Goal: Task Accomplishment & Management: Manage account settings

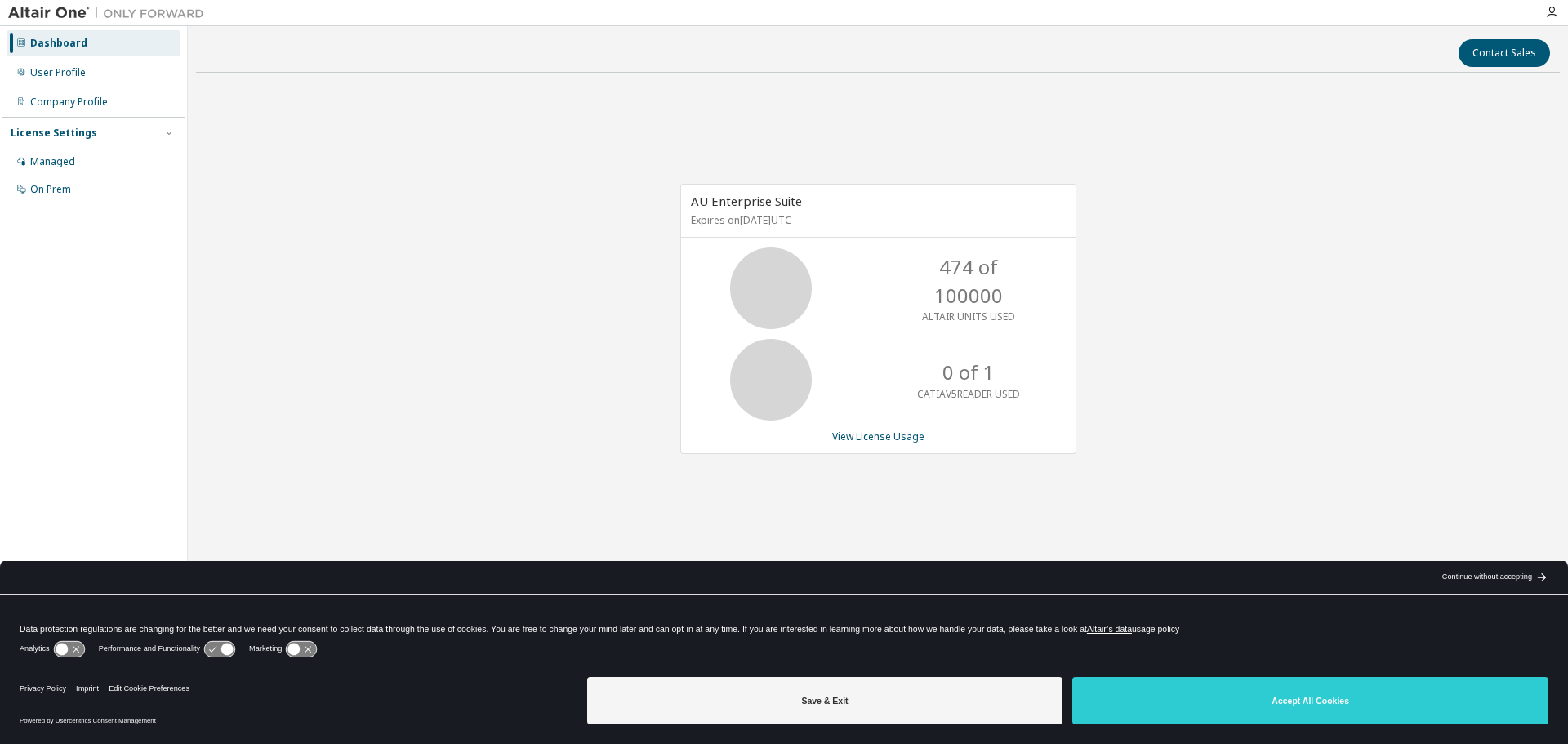
click at [1238, 281] on div "AU Enterprise Suite Expires on October 6, 2025 UTC 474 of 100000 ALTAIR UNITS U…" at bounding box center [878, 327] width 1364 height 483
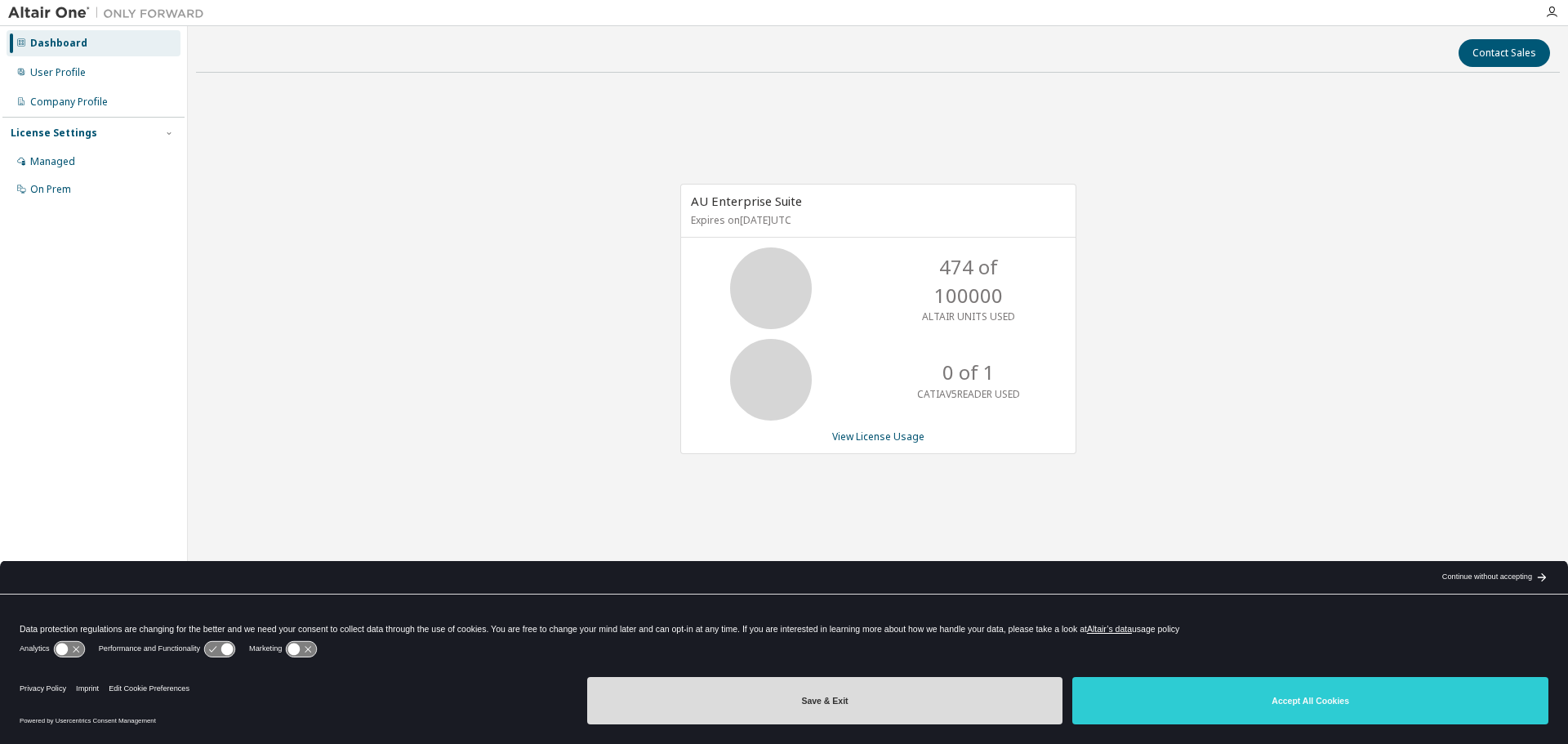
click at [939, 696] on button "Save & Exit" at bounding box center [825, 701] width 476 height 48
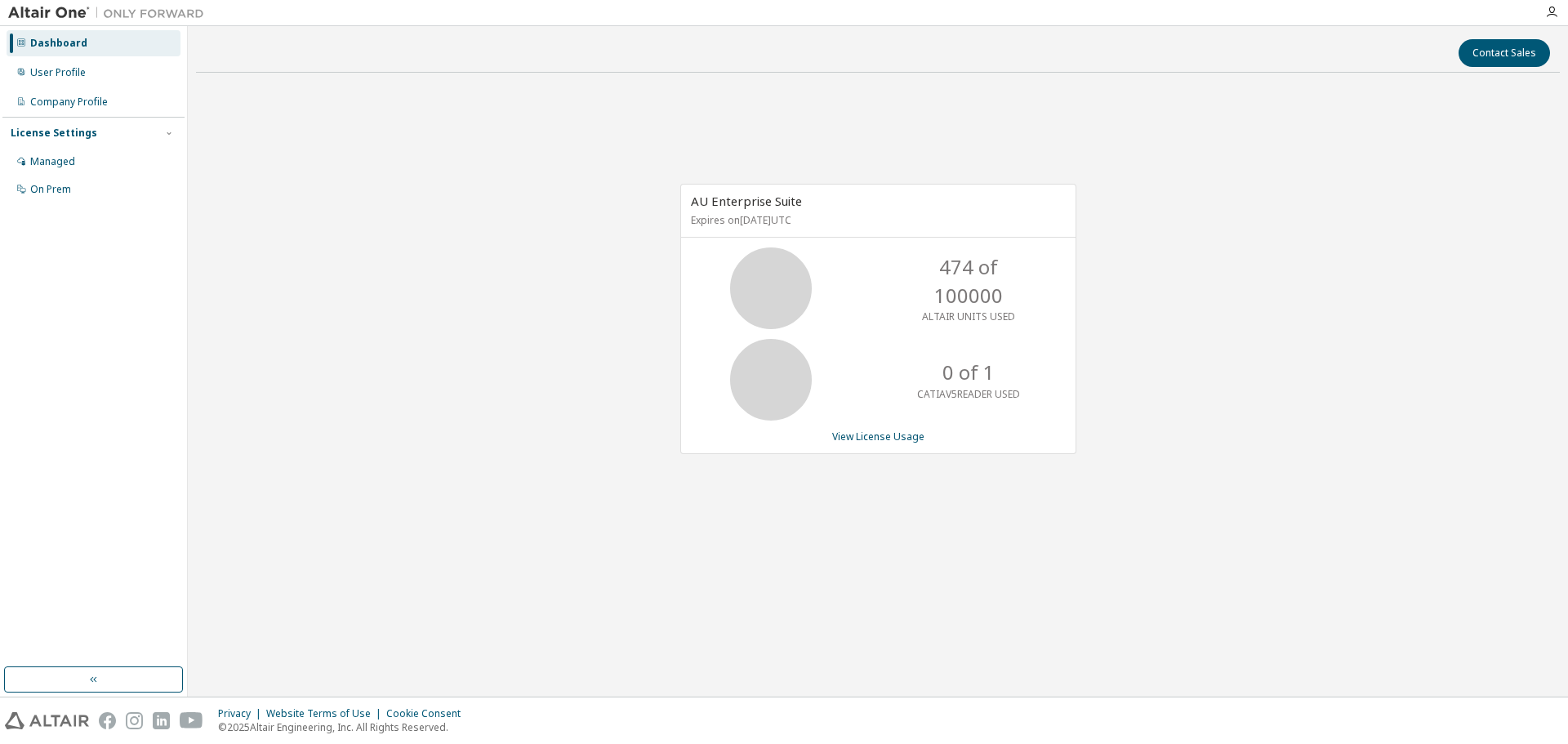
click at [966, 287] on p "474 of 100000" at bounding box center [968, 281] width 130 height 57
click at [771, 244] on div "AU Enterprise Suite Expires on October 6, 2025 UTC 474 of 100000 ALTAIR UNITS U…" at bounding box center [878, 318] width 396 height 270
click at [765, 200] on span "AU Enterprise Suite" at bounding box center [746, 201] width 111 height 16
click at [766, 224] on p "Expires on [DATE] UTC" at bounding box center [876, 220] width 371 height 14
click at [907, 433] on link "View License Usage" at bounding box center [878, 436] width 92 height 14
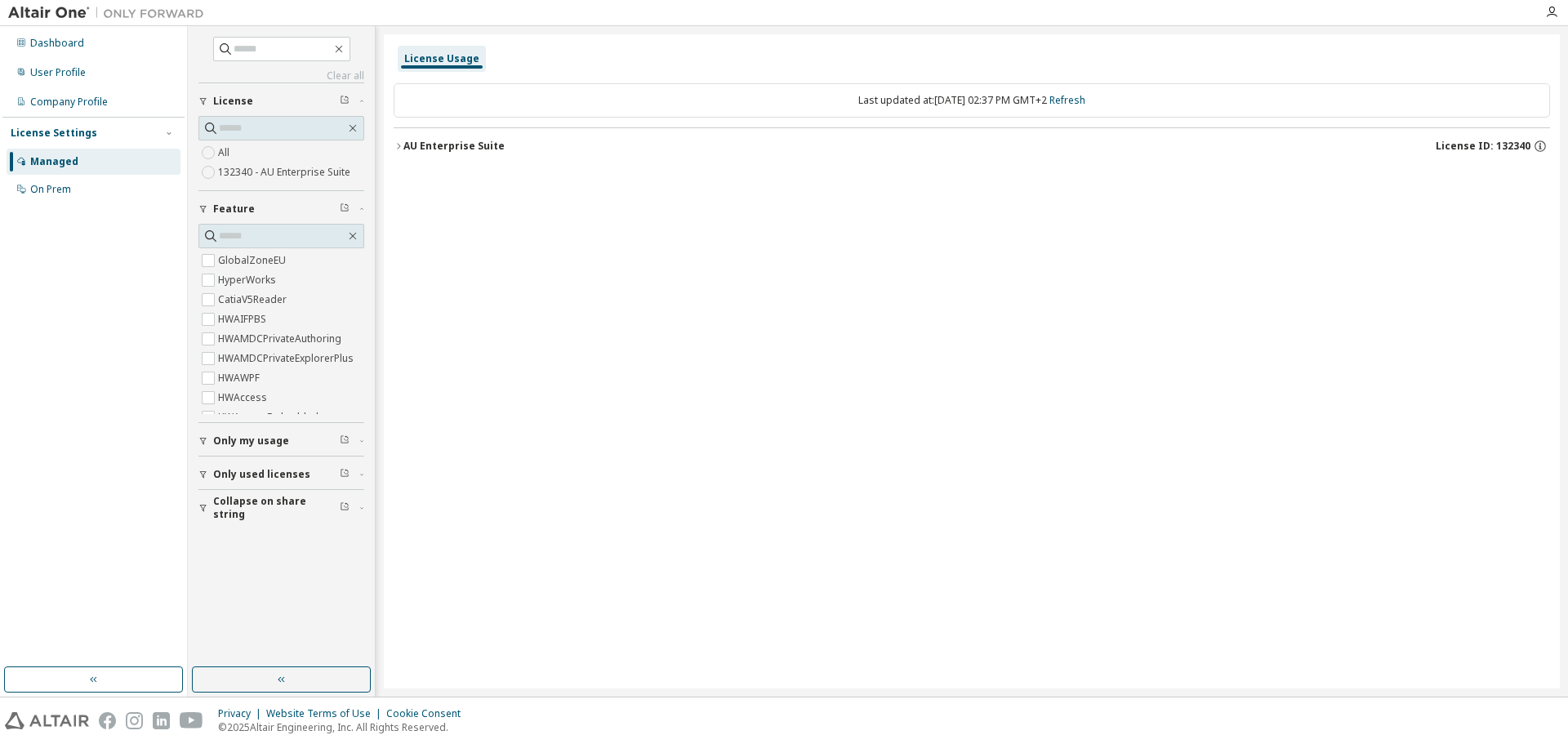
click at [427, 153] on div "AU Enterprise Suite License ID: 132340" at bounding box center [976, 146] width 1146 height 15
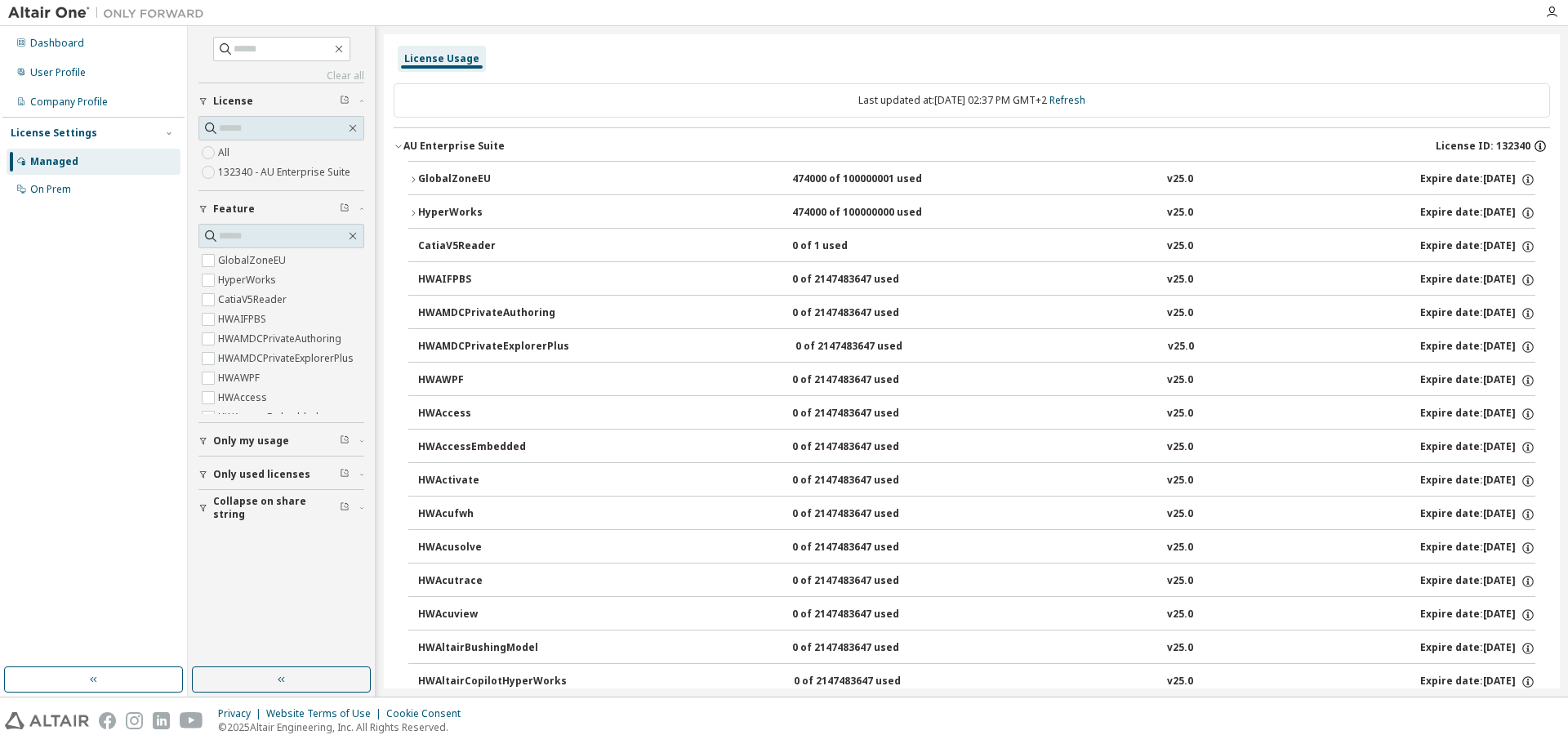
click at [1533, 146] on icon "button" at bounding box center [1540, 146] width 15 height 15
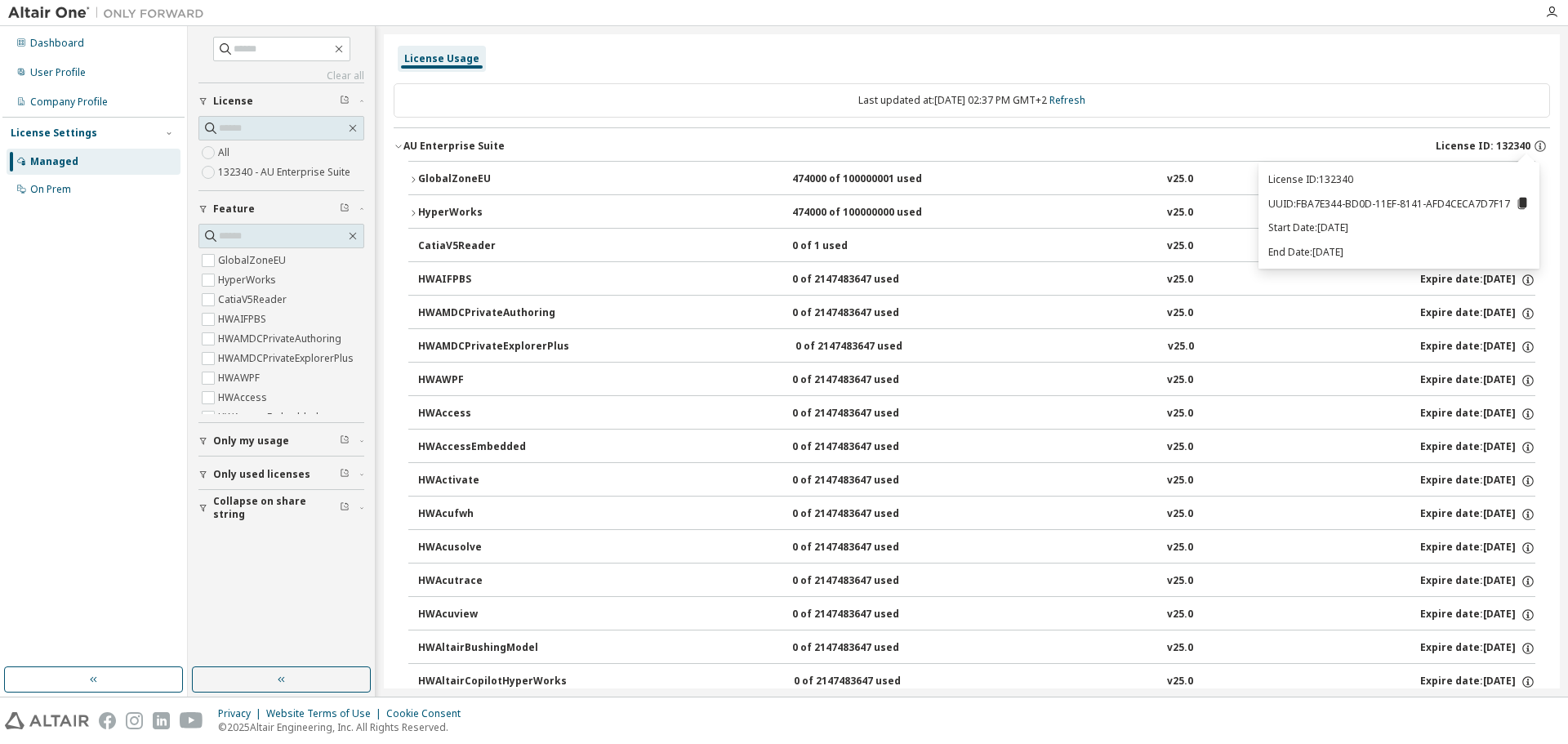
click at [661, 46] on div "License Usage" at bounding box center [971, 59] width 1156 height 30
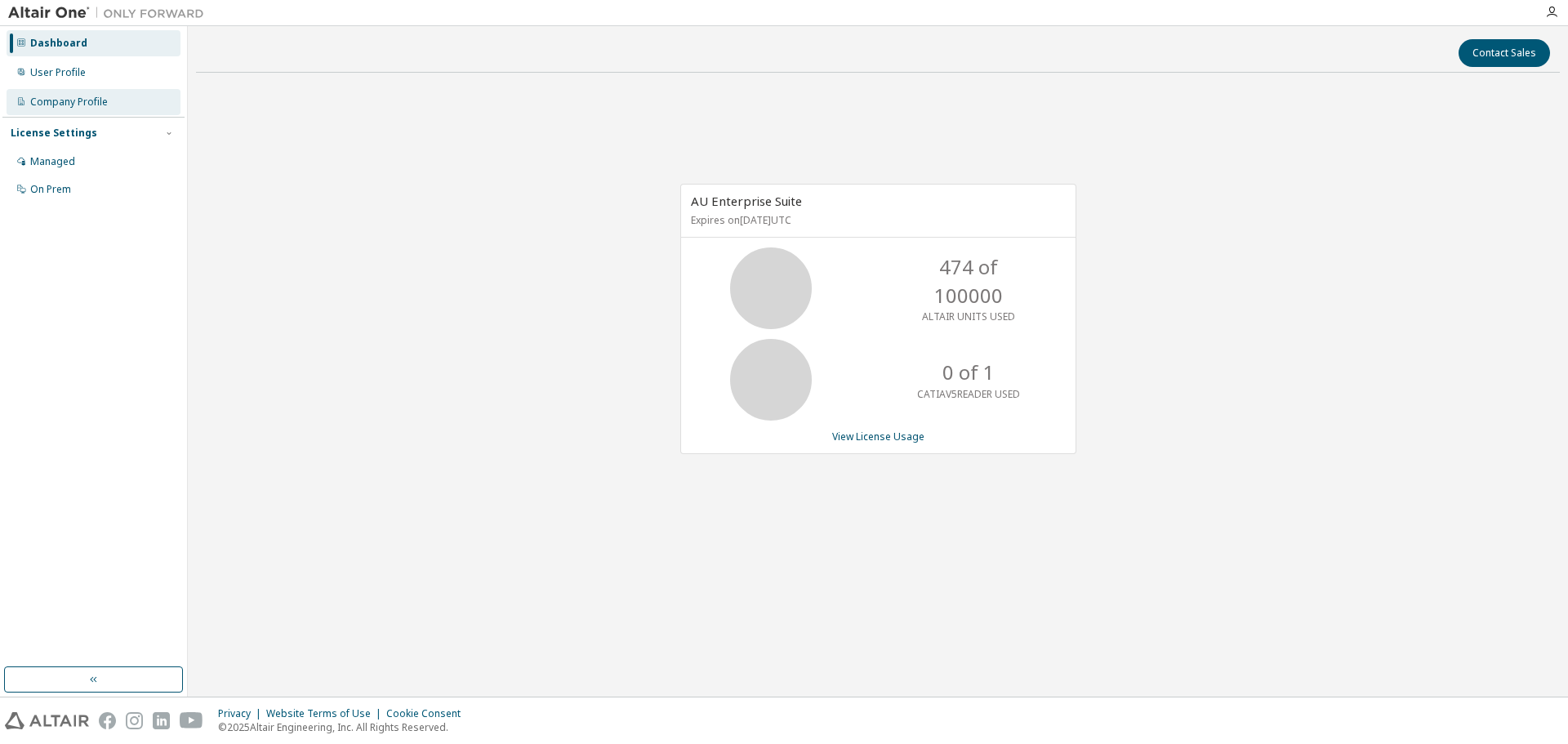
click at [119, 107] on div "Company Profile" at bounding box center [94, 102] width 174 height 26
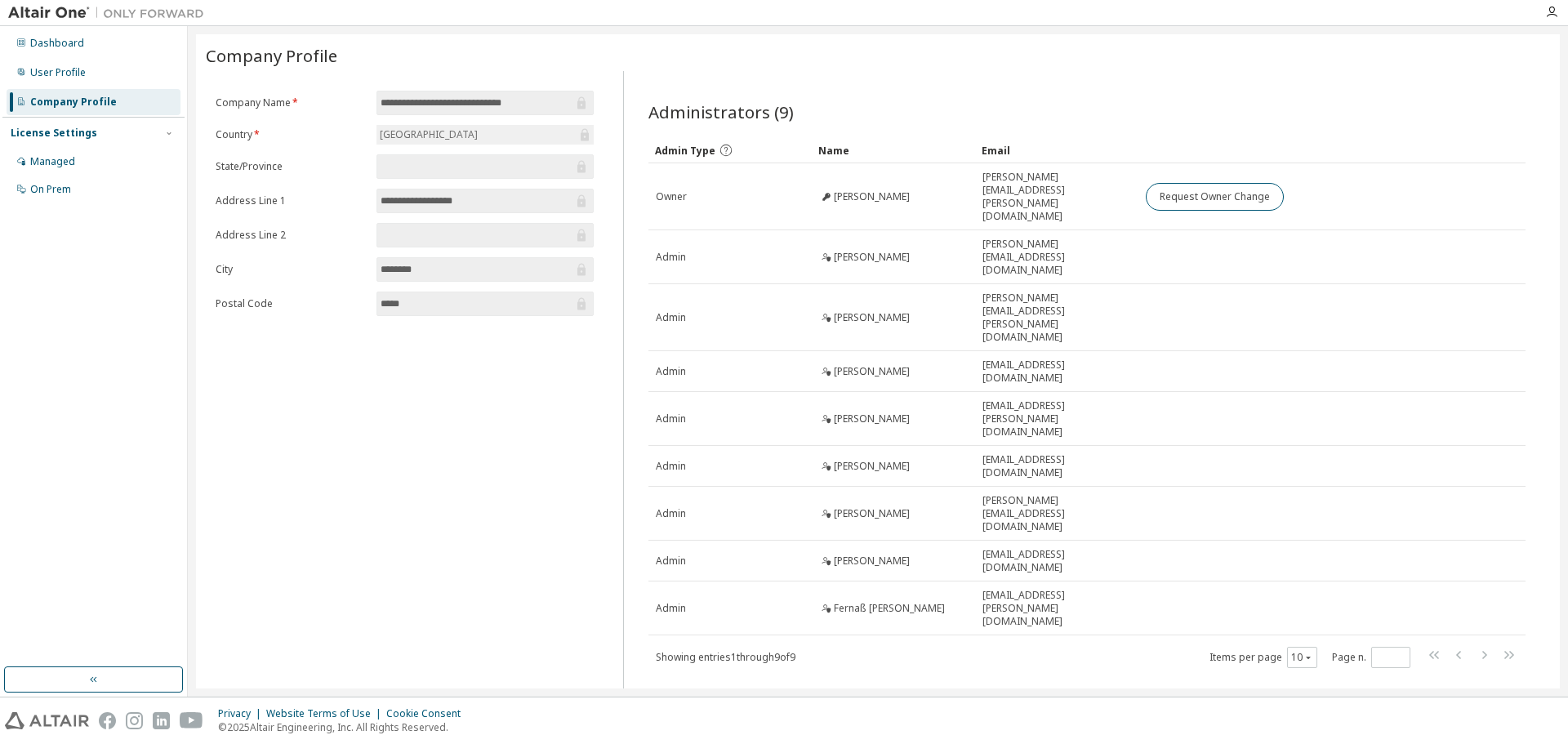
click at [510, 395] on div "**********" at bounding box center [405, 391] width 398 height 640
click at [482, 422] on div "**********" at bounding box center [405, 391] width 398 height 640
click at [86, 169] on div "Managed" at bounding box center [94, 162] width 174 height 26
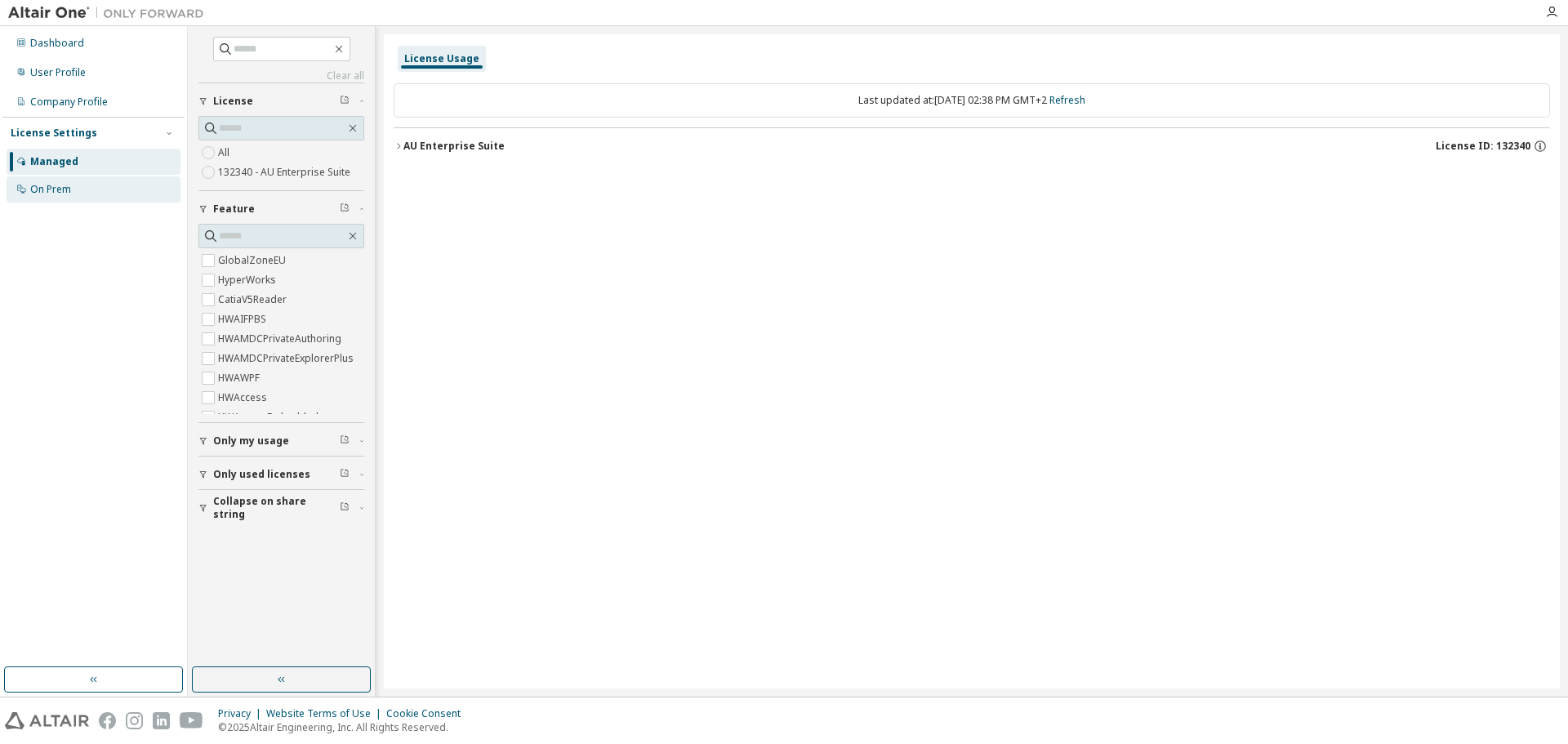
click at [48, 186] on div "On Prem" at bounding box center [51, 189] width 41 height 13
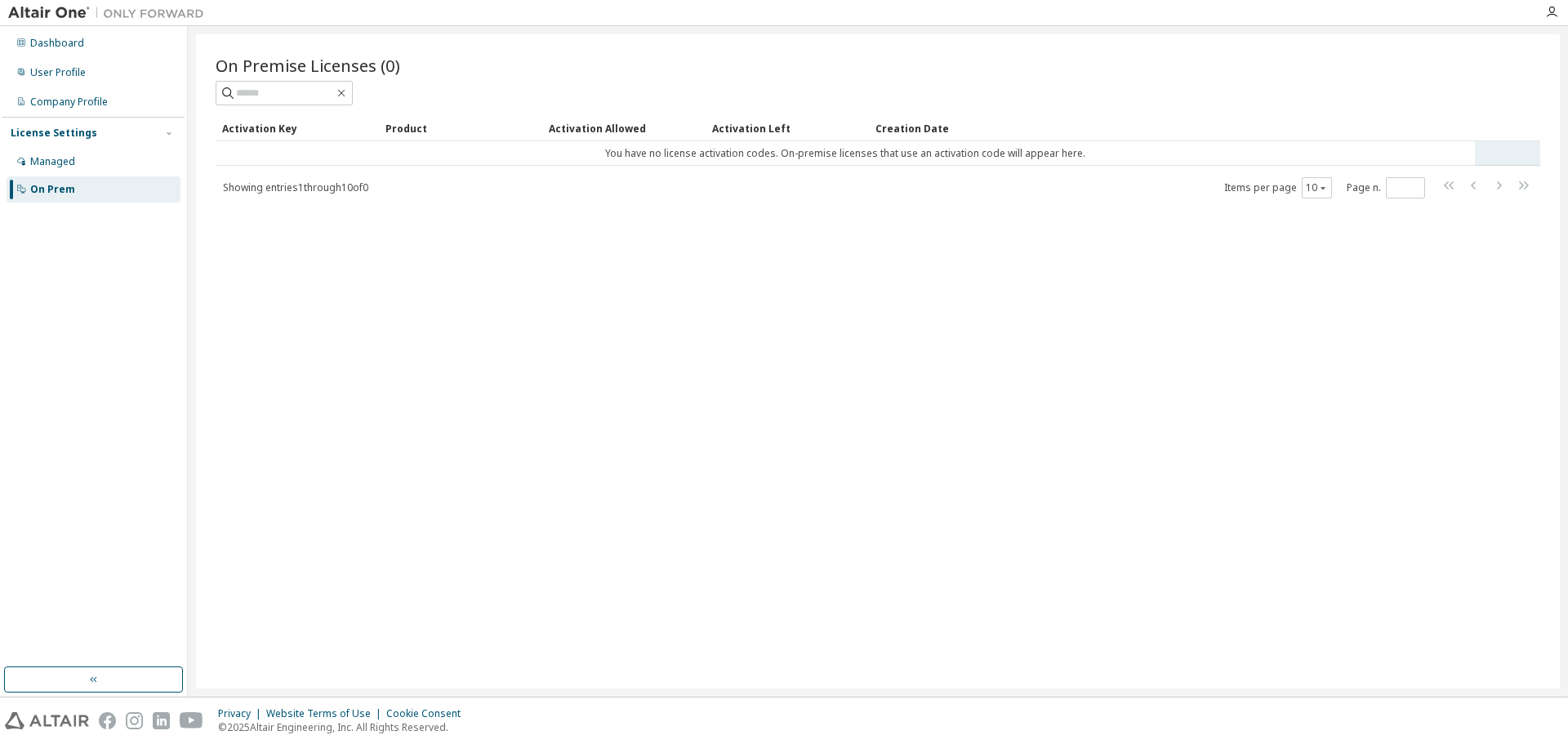
click at [729, 148] on td "You have no license activation codes. On-premise licenses that use an activatio…" at bounding box center [845, 153] width 1259 height 25
click at [66, 49] on div "Dashboard" at bounding box center [57, 43] width 54 height 13
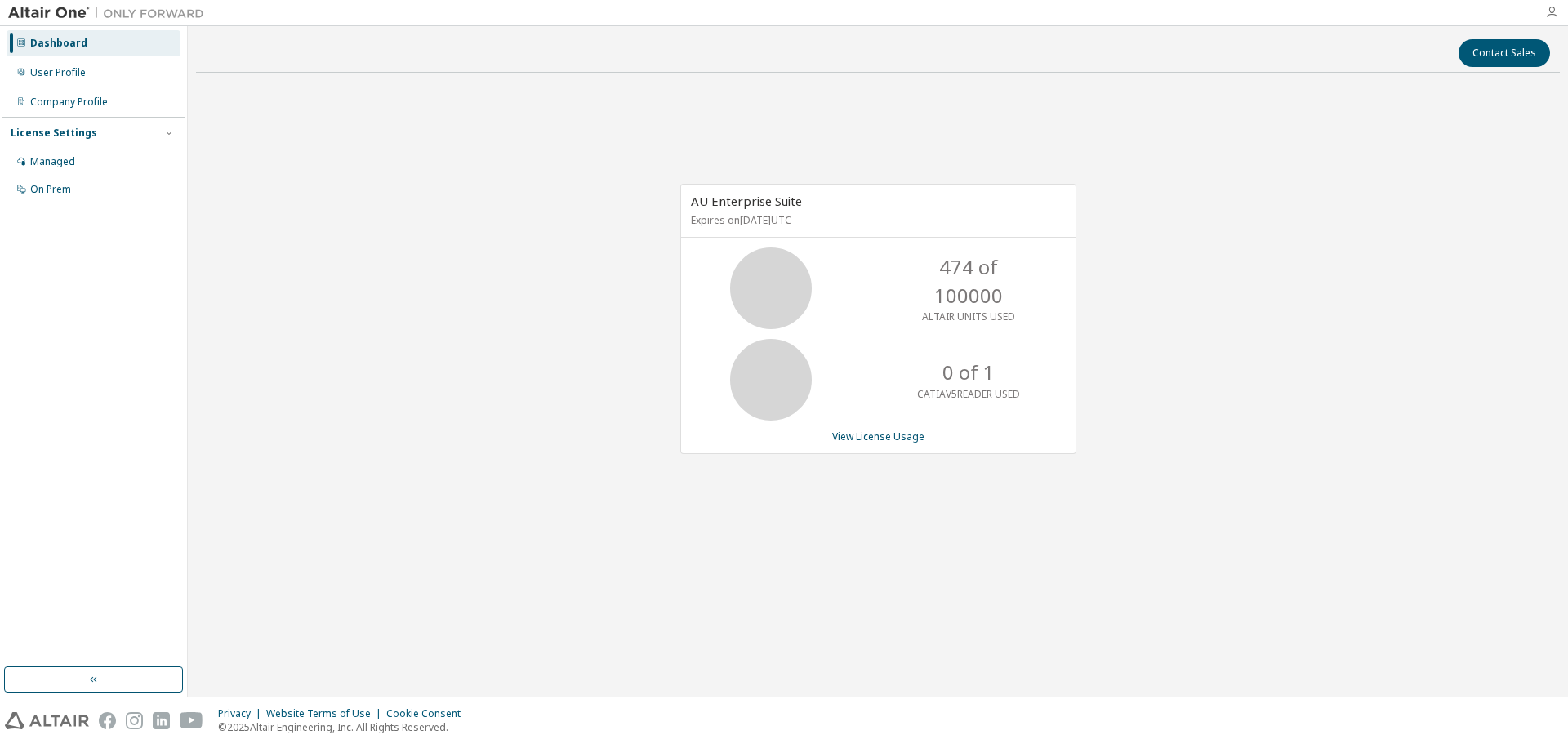
click at [1547, 13] on icon "button" at bounding box center [1552, 12] width 13 height 13
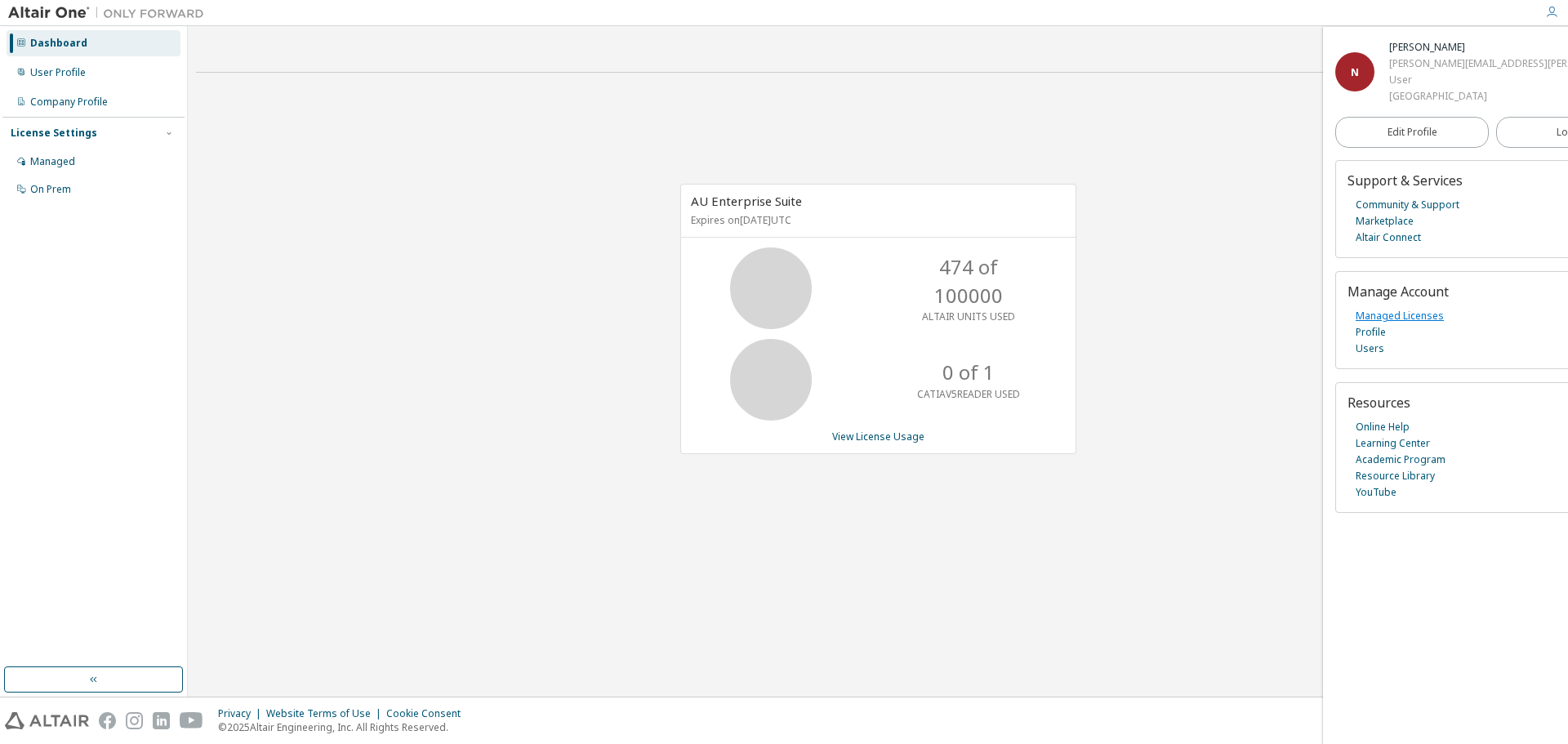
click at [1388, 317] on link "Managed Licenses" at bounding box center [1399, 316] width 88 height 16
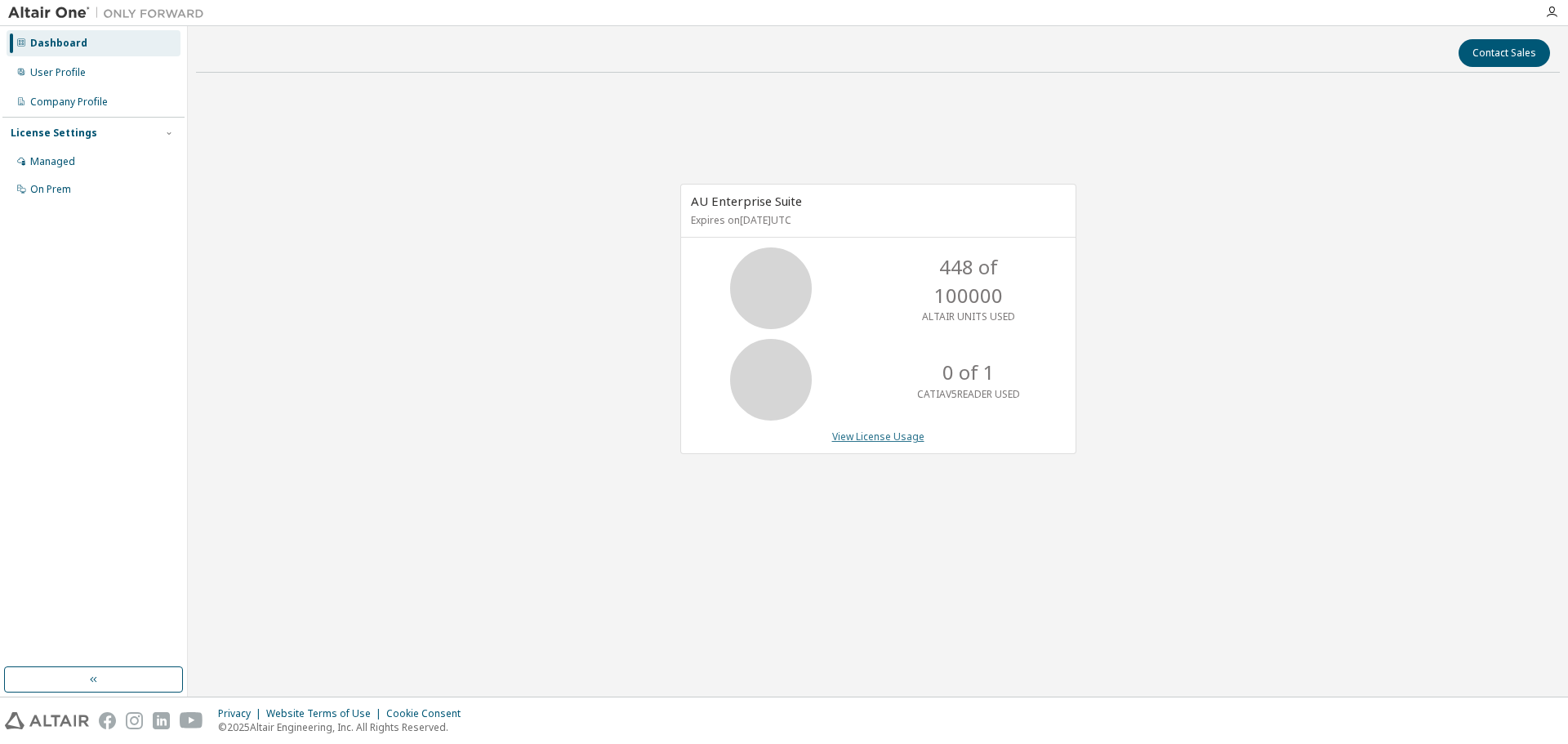
click at [880, 435] on link "View License Usage" at bounding box center [878, 436] width 92 height 14
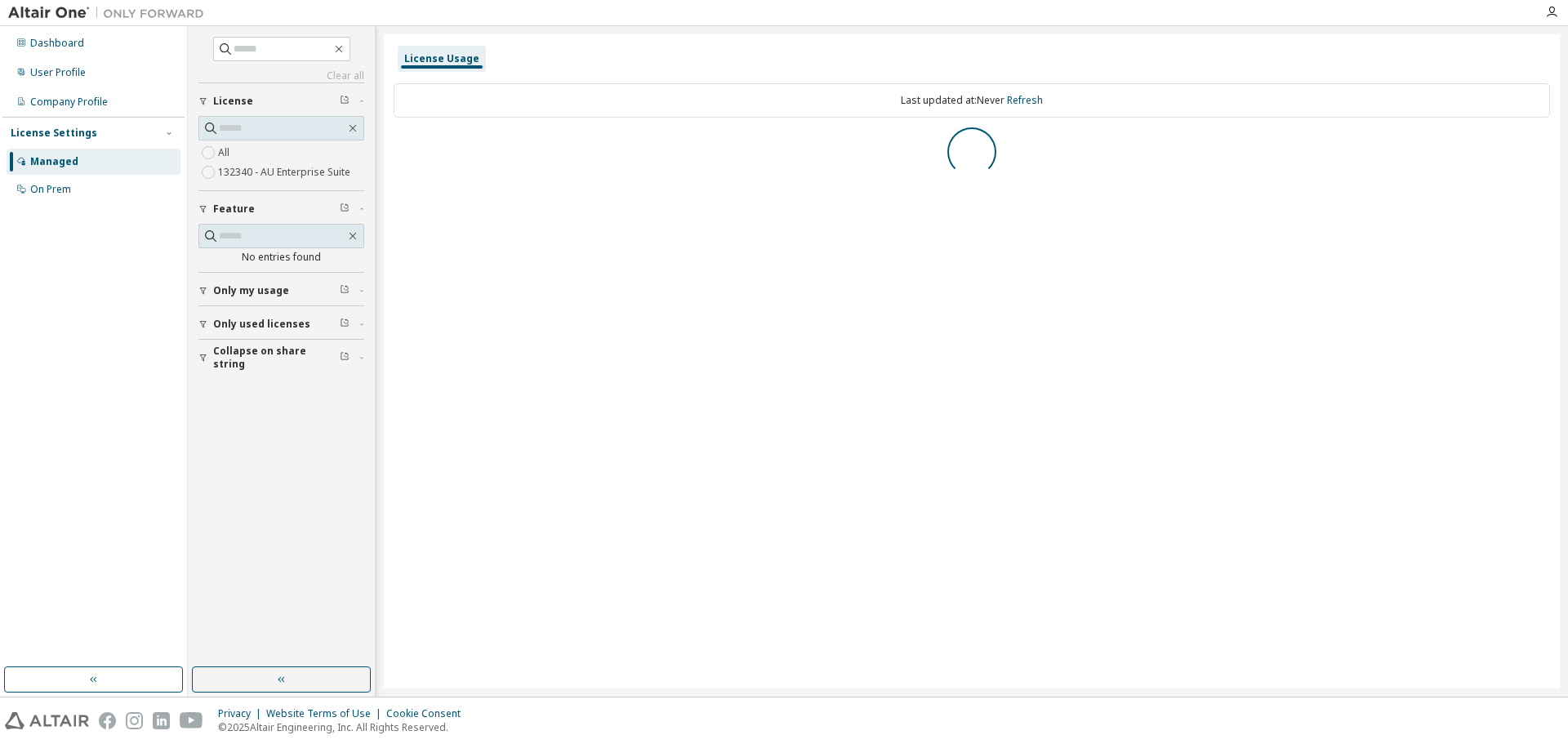
click at [306, 171] on label "132340 - AU Enterprise Suite" at bounding box center [286, 172] width 135 height 20
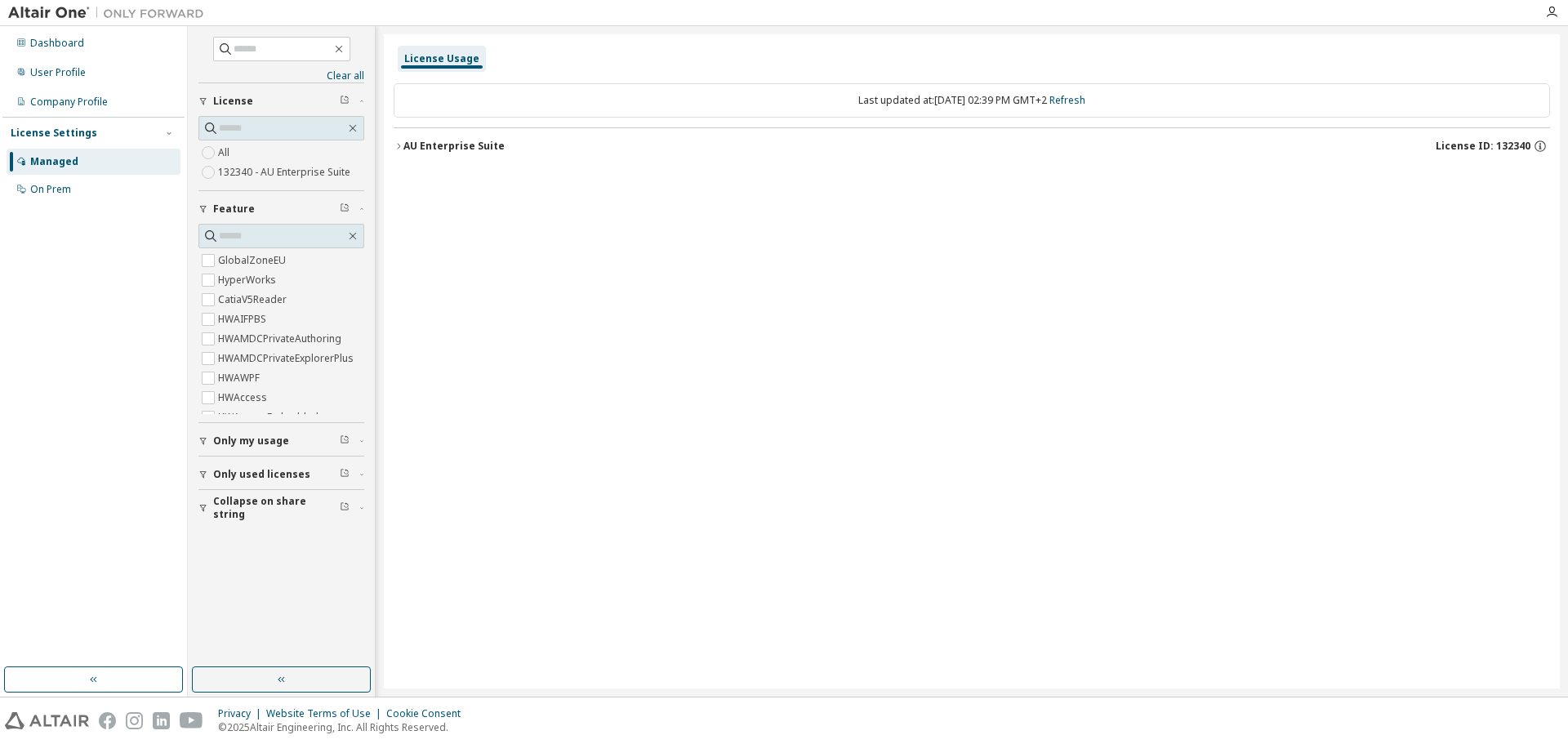
click at [306, 170] on label "132340 - AU Enterprise Suite" at bounding box center [286, 172] width 135 height 20
click at [94, 66] on div "User Profile" at bounding box center [94, 73] width 174 height 26
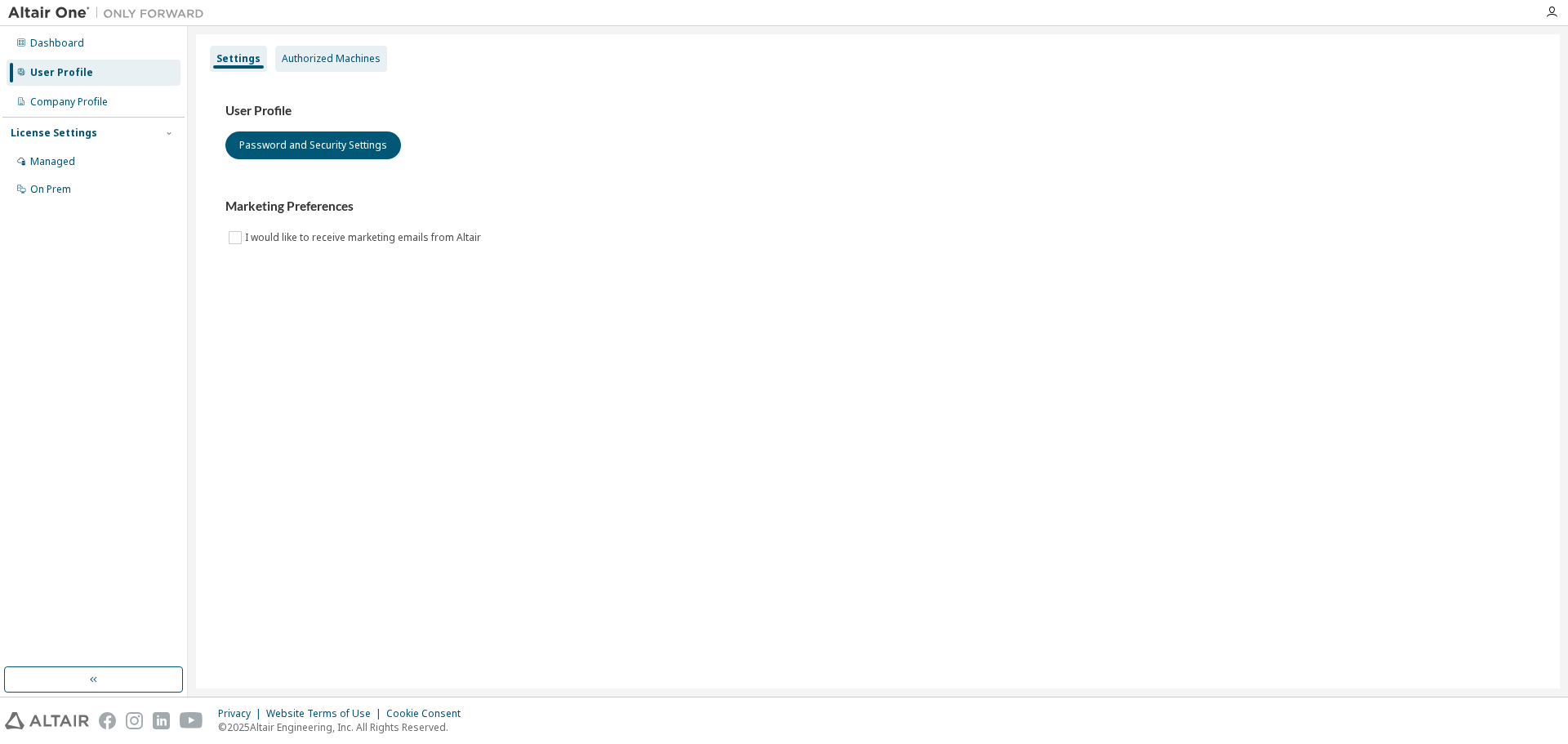
click at [304, 47] on div "Authorized Machines" at bounding box center [331, 59] width 112 height 26
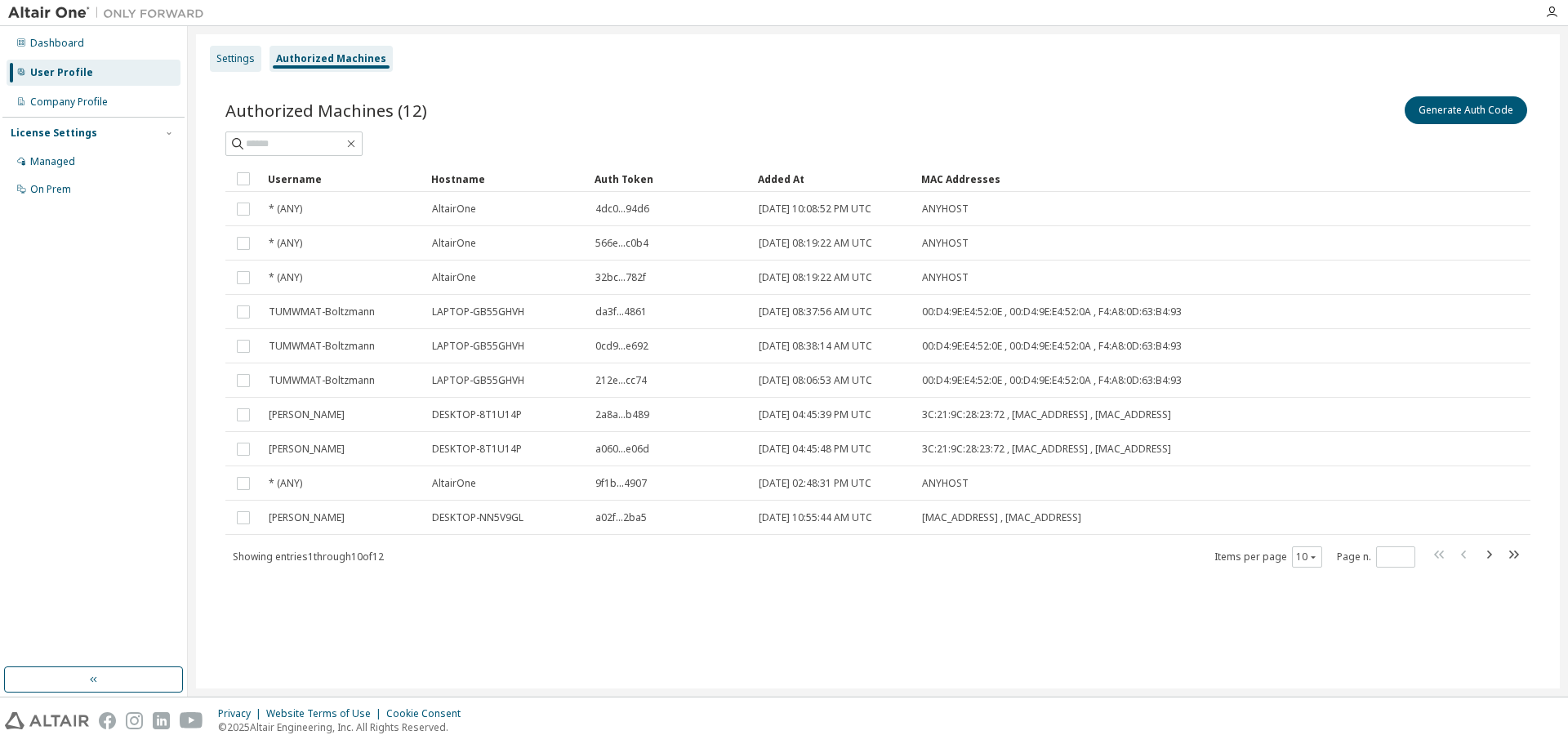
click at [254, 58] on div "Settings" at bounding box center [235, 59] width 52 height 26
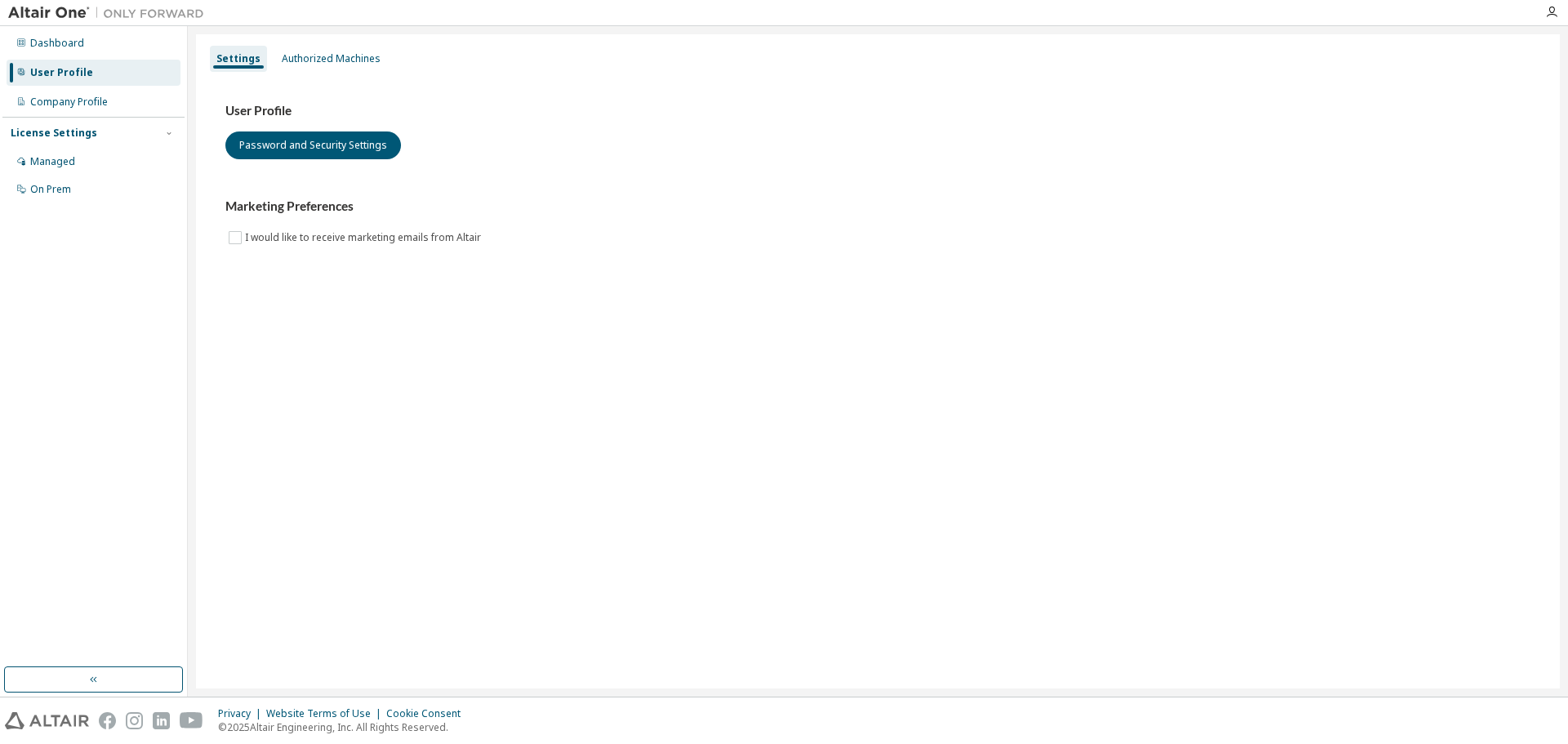
click at [346, 314] on div "Settings Authorized Machines User Profile Password and Security Settings Market…" at bounding box center [878, 361] width 1364 height 654
click at [126, 98] on div "Company Profile" at bounding box center [94, 102] width 174 height 26
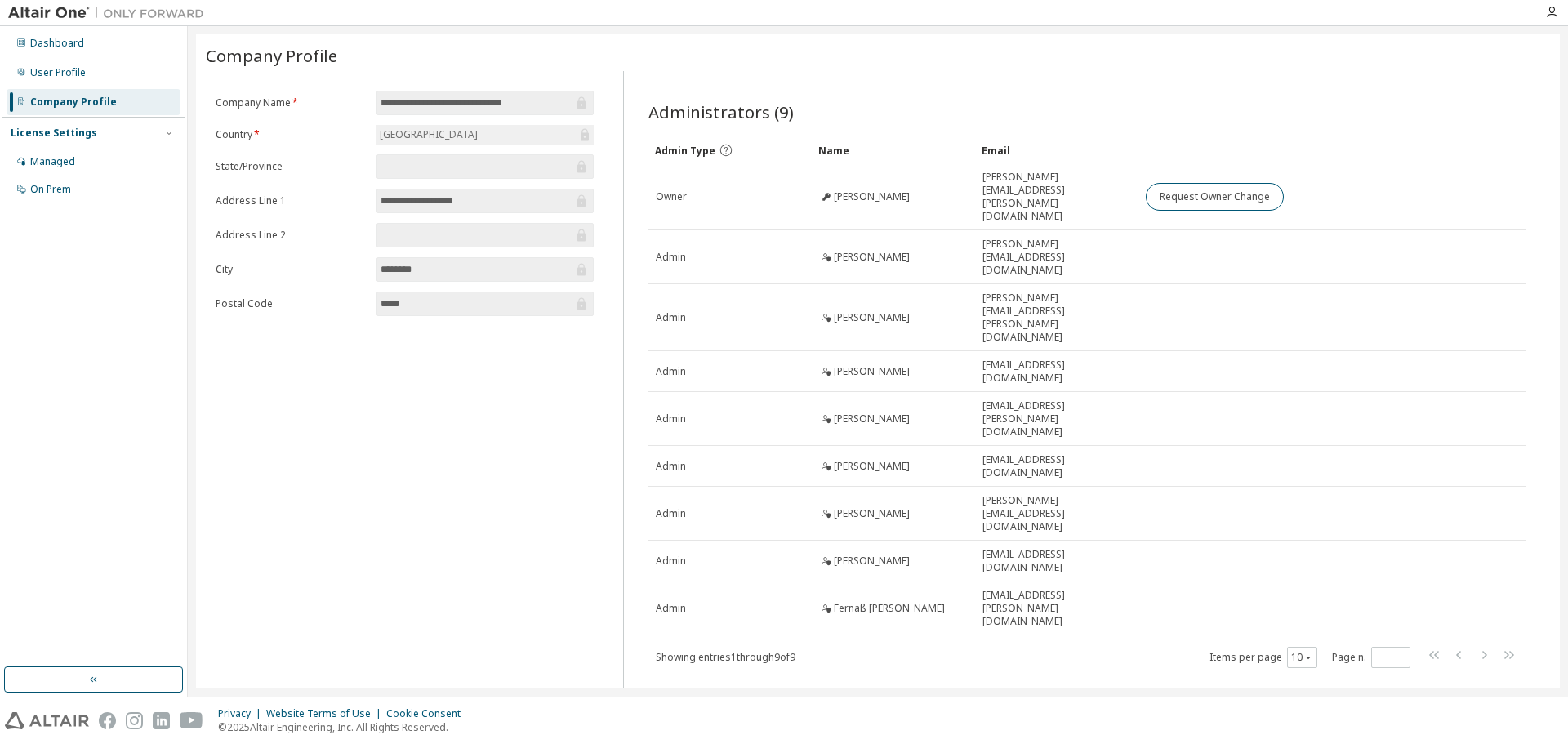
click at [873, 74] on div "Administrators (9) Clear Load Save Save As Field Operator Value Select filter S…" at bounding box center [1086, 391] width 927 height 640
click at [1310, 652] on icon "button" at bounding box center [1308, 657] width 10 height 10
click at [1392, 650] on input "*" at bounding box center [1391, 657] width 31 height 13
click at [1398, 650] on input "*" at bounding box center [1391, 657] width 31 height 13
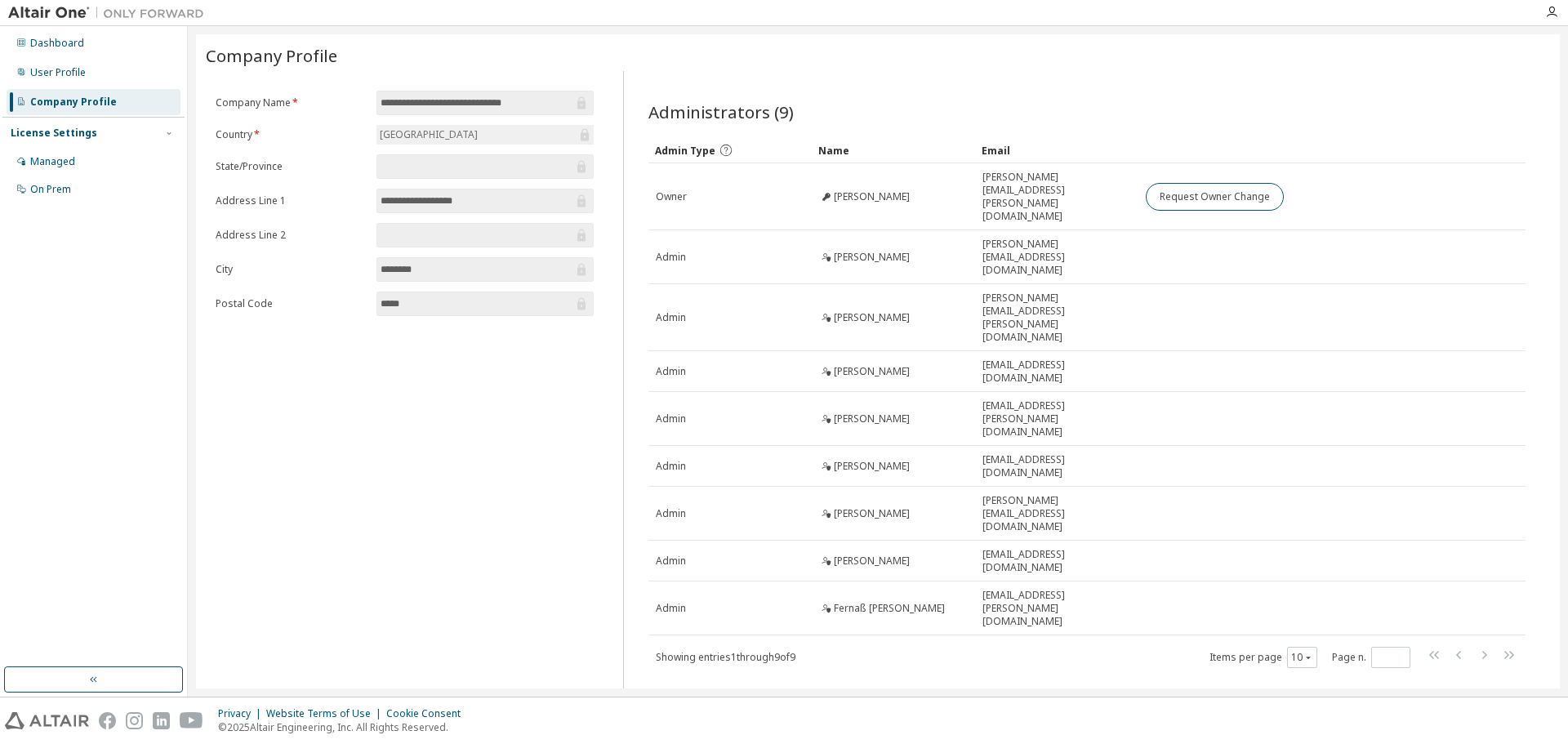
type input "*"
click at [1399, 562] on div "Administrators (9) Clear Load Save Save As Field Operator Value Select filter S…" at bounding box center [1086, 396] width 917 height 630
click at [107, 151] on div "Managed" at bounding box center [94, 162] width 174 height 26
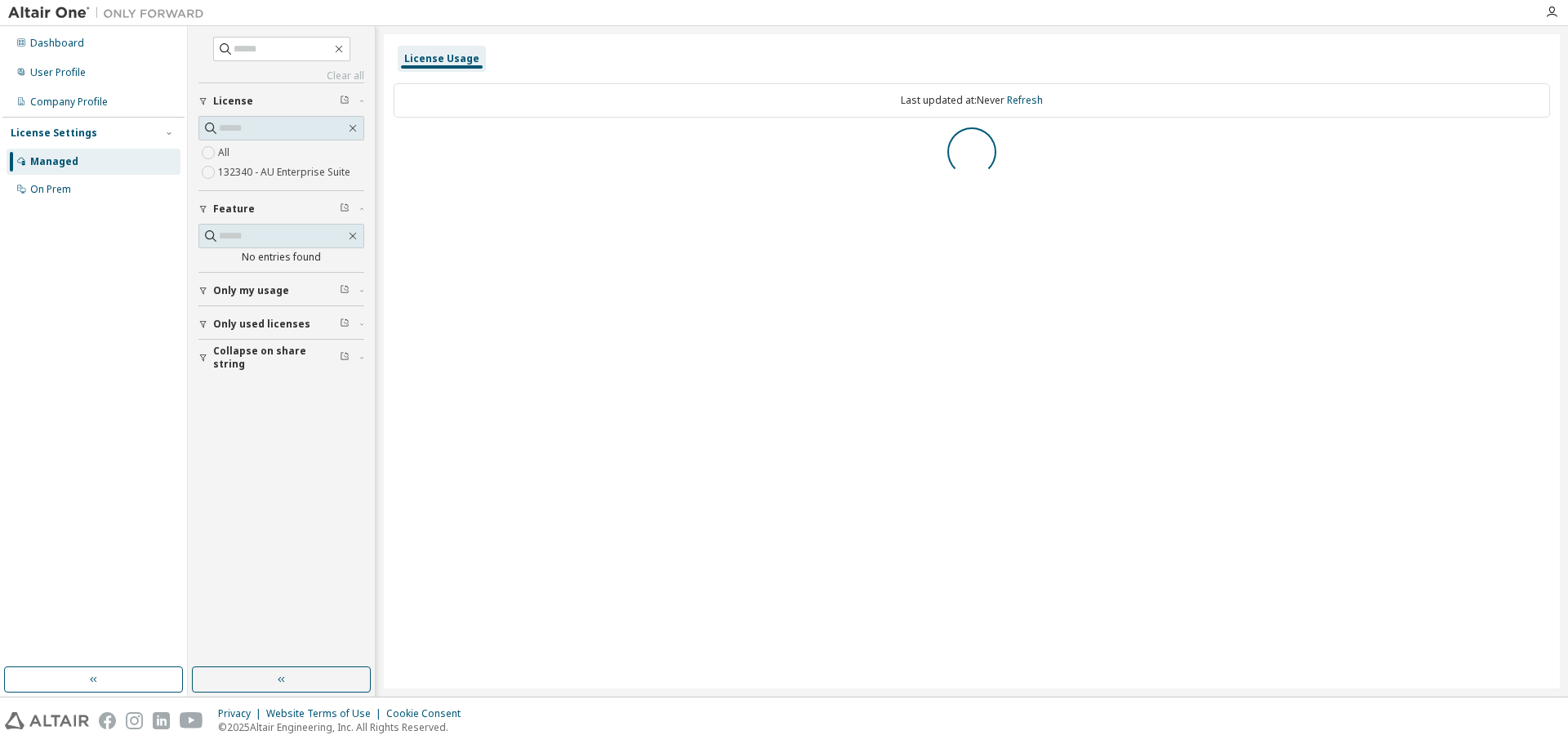
click at [113, 127] on div "License Settings" at bounding box center [94, 133] width 166 height 15
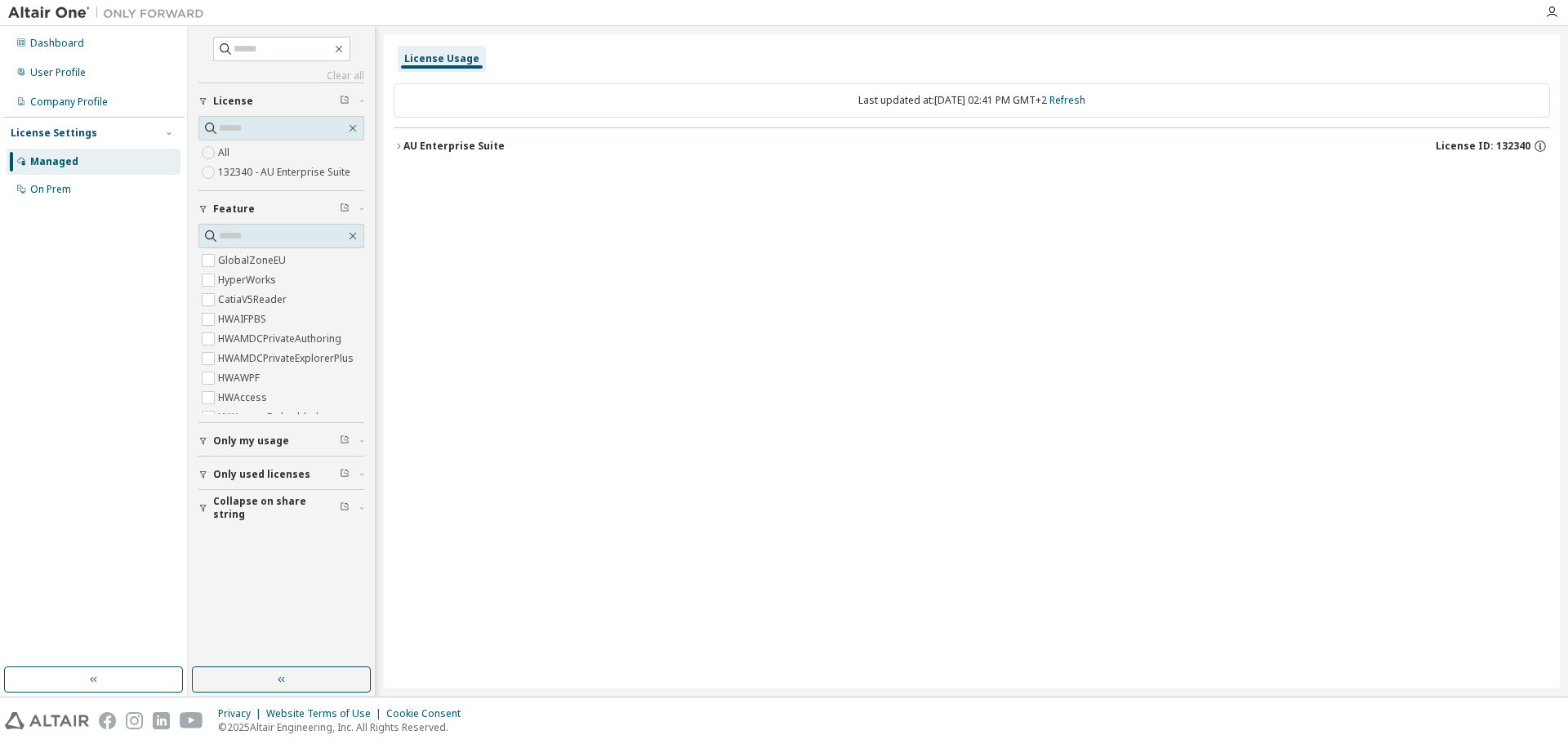
click at [503, 144] on div "AU Enterprise Suite License ID: 132340" at bounding box center [976, 146] width 1146 height 15
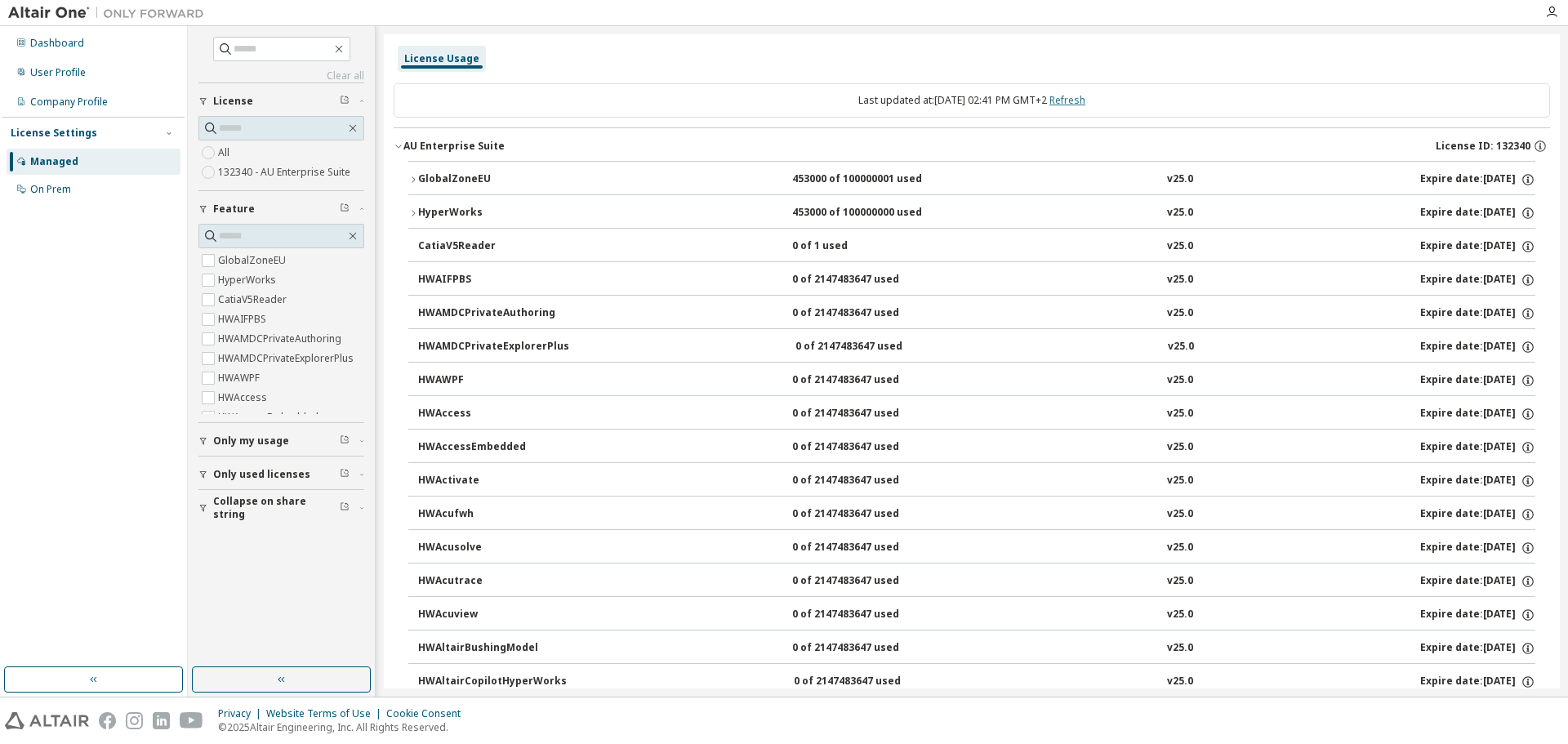
click at [1086, 102] on link "Refresh" at bounding box center [1067, 99] width 36 height 14
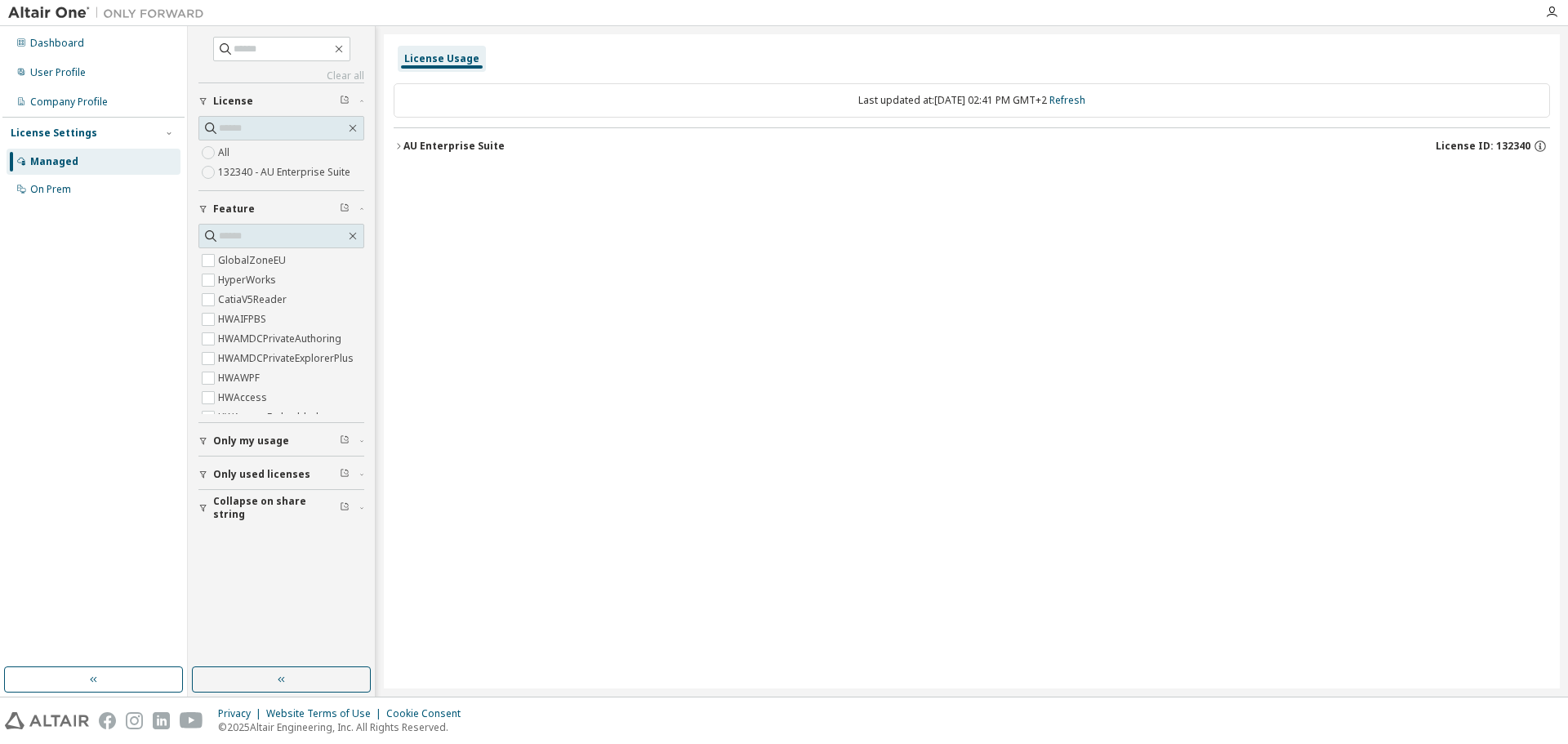
click at [272, 466] on button "Only used licenses" at bounding box center [281, 474] width 166 height 36
click at [274, 436] on span "Only my usage" at bounding box center [251, 440] width 76 height 13
click at [1524, 148] on span "License ID: 132340" at bounding box center [1483, 146] width 94 height 13
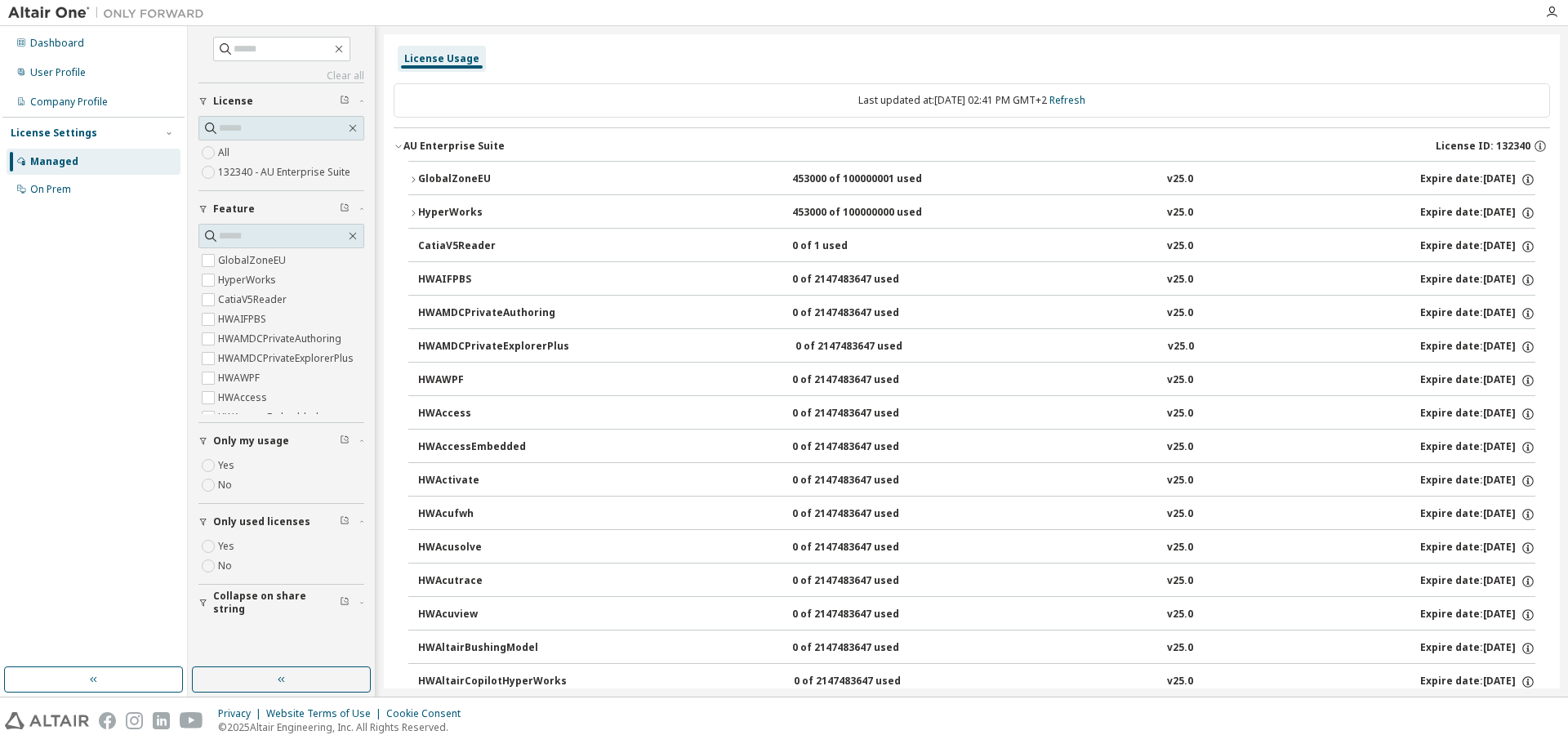
click at [112, 255] on div "Dashboard User Profile Company Profile License Settings Managed On Prem" at bounding box center [94, 346] width 182 height 636
click at [128, 71] on div "User Profile" at bounding box center [94, 73] width 174 height 26
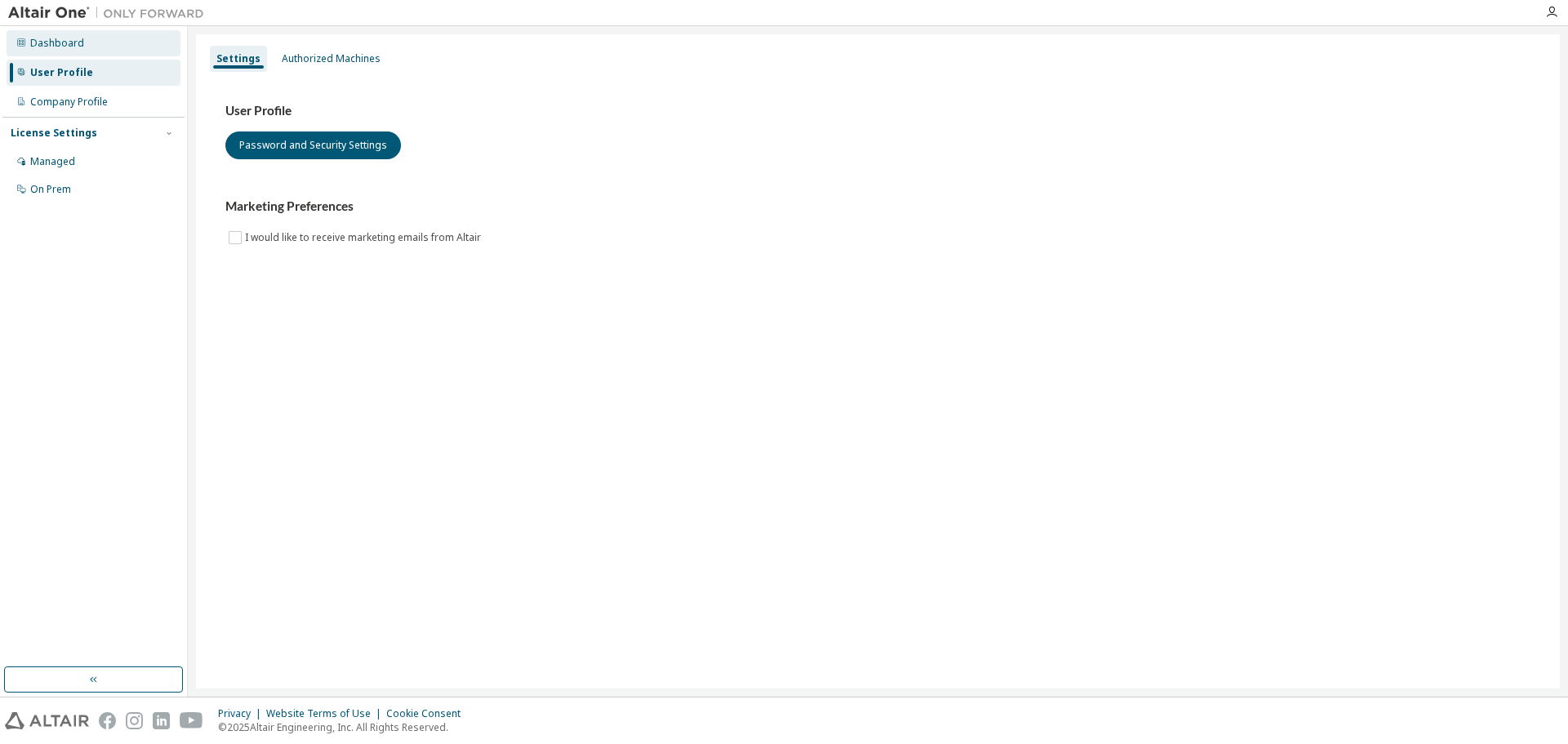
click at [121, 49] on div "Dashboard" at bounding box center [94, 43] width 174 height 26
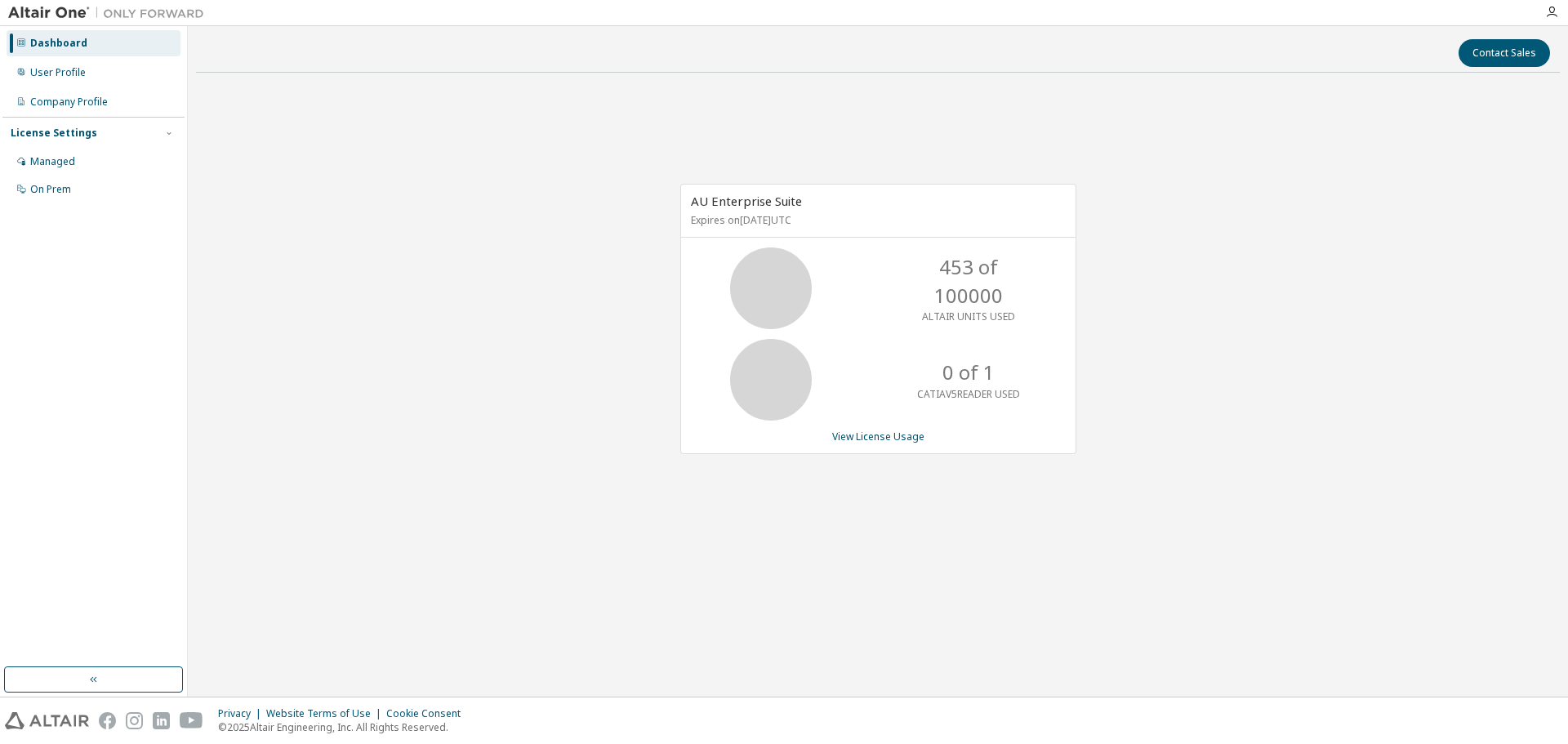
click at [974, 282] on p "453 of 100000" at bounding box center [968, 281] width 130 height 57
click at [791, 308] on icon at bounding box center [771, 288] width 41 height 41
click at [780, 280] on icon at bounding box center [770, 289] width 98 height 82
click at [749, 199] on span "AU Enterprise Suite" at bounding box center [746, 201] width 111 height 16
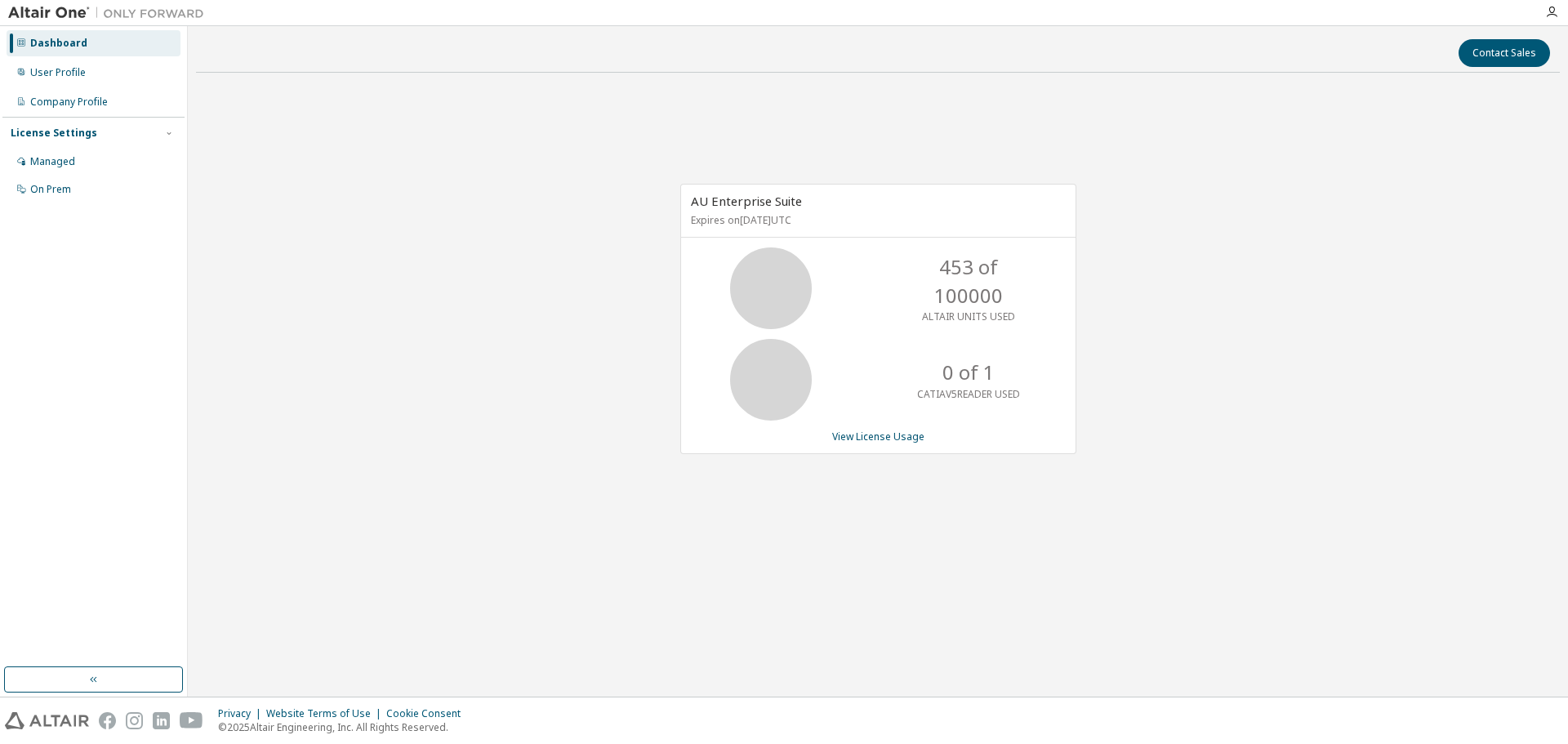
click at [763, 212] on div "AU Enterprise Suite Expires on [DATE] UTC" at bounding box center [878, 211] width 395 height 53
drag, startPoint x: 783, startPoint y: 217, endPoint x: 825, endPoint y: 218, distance: 42.0
click at [824, 218] on p "Expires on [DATE] UTC" at bounding box center [876, 220] width 371 height 14
click at [849, 224] on p "Expires on [DATE] UTC" at bounding box center [876, 220] width 371 height 14
